Goal: Check status: Check status

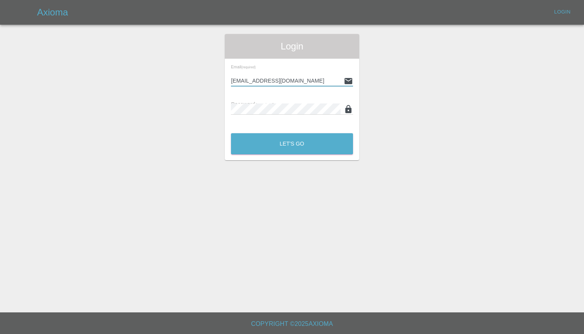
type input "[EMAIL_ADDRESS][DOMAIN_NAME]"
click at [292, 144] on button "Let's Go" at bounding box center [292, 143] width 122 height 21
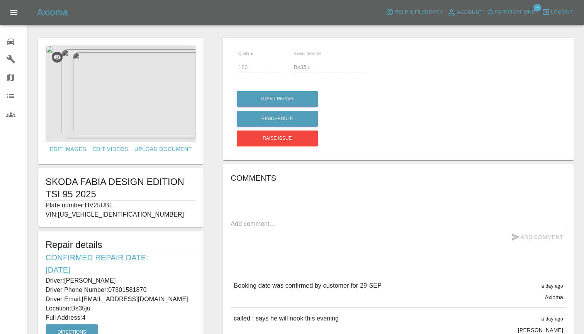
click at [138, 86] on img at bounding box center [121, 94] width 150 height 97
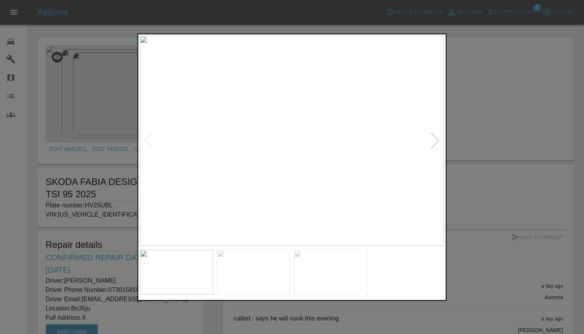
click at [257, 265] on img at bounding box center [253, 272] width 73 height 45
click at [333, 273] on img at bounding box center [330, 272] width 73 height 45
click at [530, 111] on div at bounding box center [292, 167] width 584 height 334
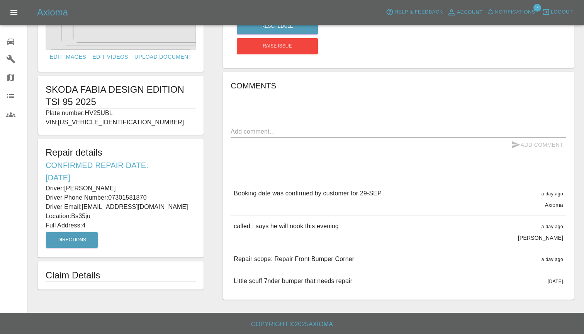
scroll to position [97, 0]
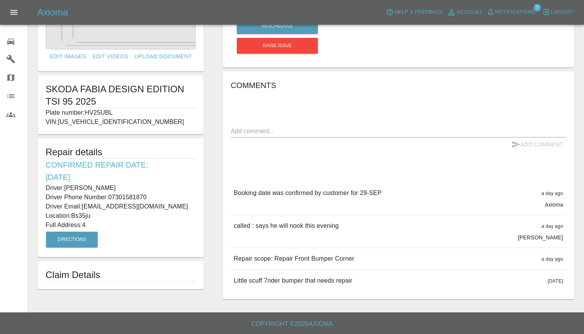
click at [13, 36] on div "0" at bounding box center [17, 40] width 22 height 11
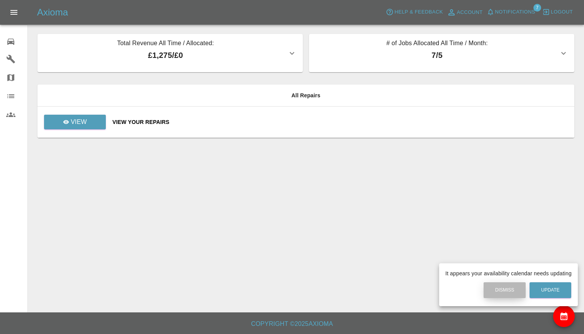
click at [505, 292] on button "Dismiss" at bounding box center [505, 290] width 42 height 16
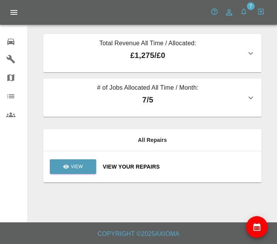
click at [251, 97] on icon "button" at bounding box center [250, 97] width 9 height 9
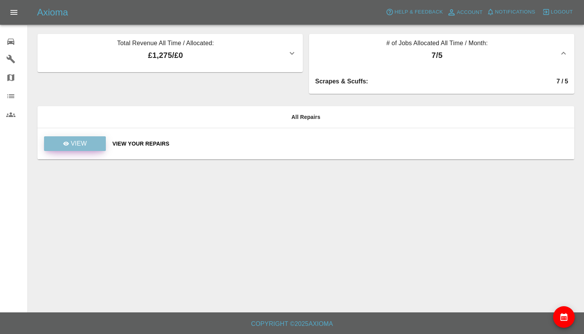
click at [70, 142] on div "View" at bounding box center [75, 143] width 24 height 9
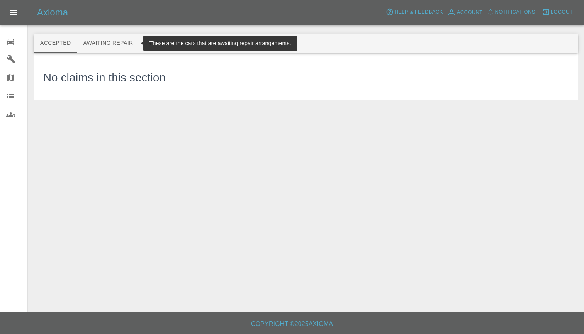
click at [114, 41] on button "Awaiting Repair" at bounding box center [108, 43] width 62 height 19
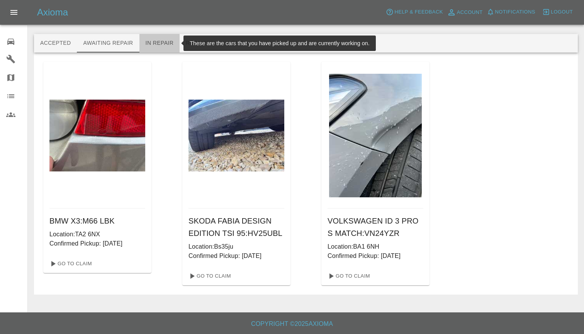
click at [161, 44] on button "In Repair" at bounding box center [159, 43] width 41 height 19
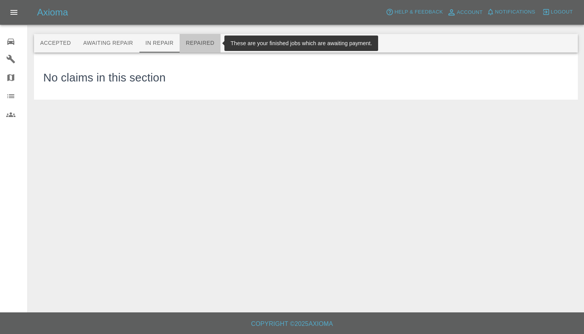
click at [202, 40] on button "Repaired" at bounding box center [200, 43] width 41 height 19
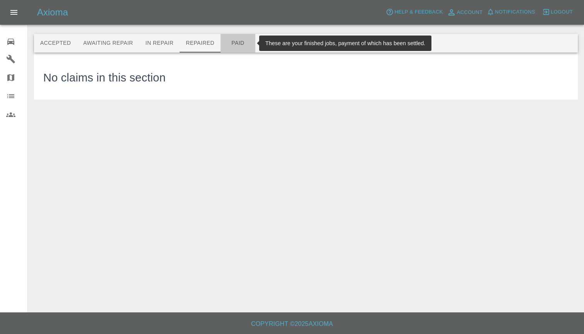
click at [236, 48] on button "Paid" at bounding box center [238, 43] width 35 height 19
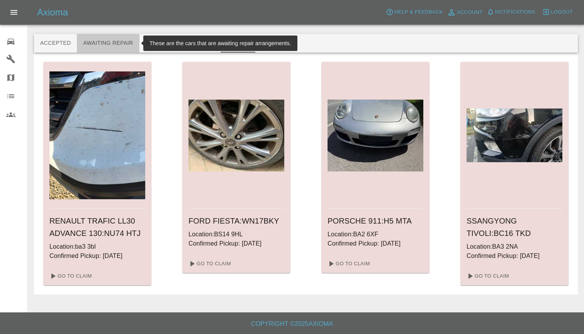
click at [109, 42] on button "Awaiting Repair" at bounding box center [108, 43] width 62 height 19
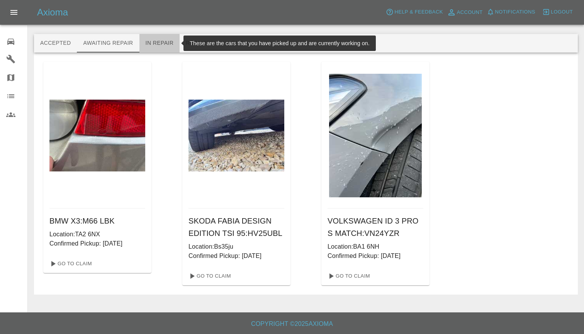
click at [144, 48] on button "In Repair" at bounding box center [159, 43] width 41 height 19
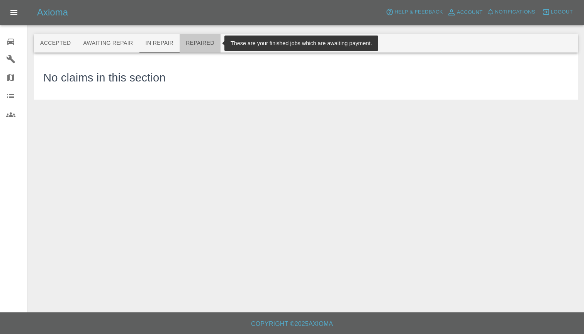
click at [193, 48] on button "Repaired" at bounding box center [200, 43] width 41 height 19
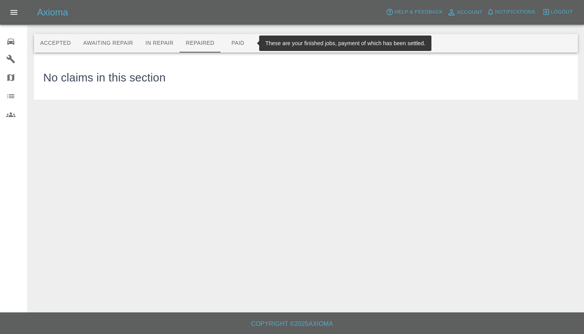
click at [240, 43] on button "Paid" at bounding box center [238, 43] width 35 height 19
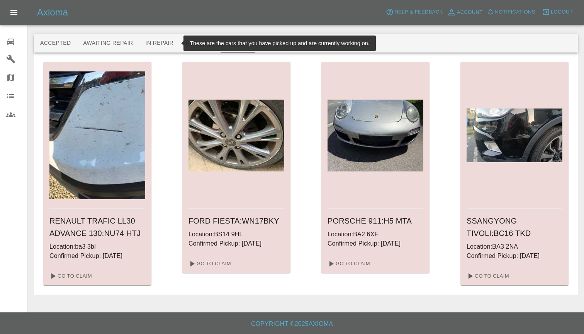
click at [143, 45] on button "In Repair" at bounding box center [159, 43] width 41 height 19
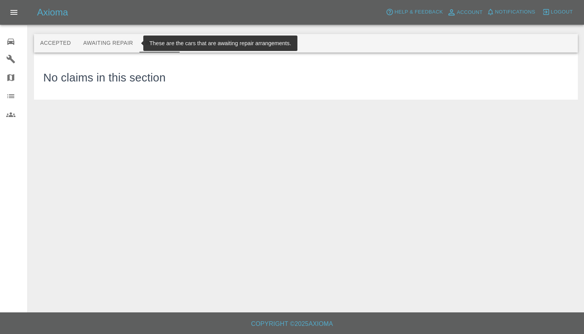
click at [121, 42] on button "Awaiting Repair" at bounding box center [108, 43] width 62 height 19
